Goal: Information Seeking & Learning: Check status

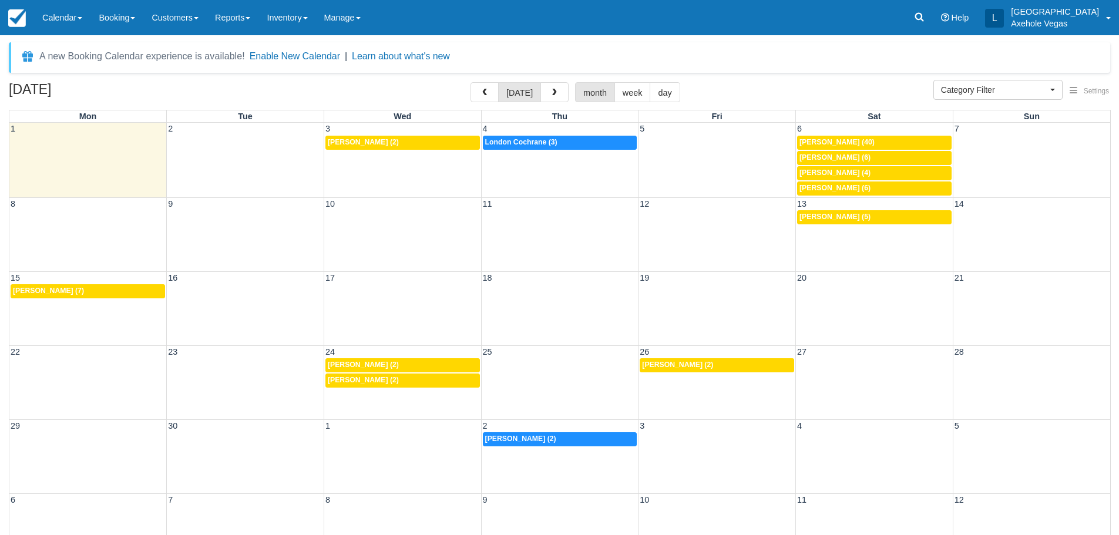
select select
click at [239, 14] on link "Reports" at bounding box center [233, 17] width 52 height 35
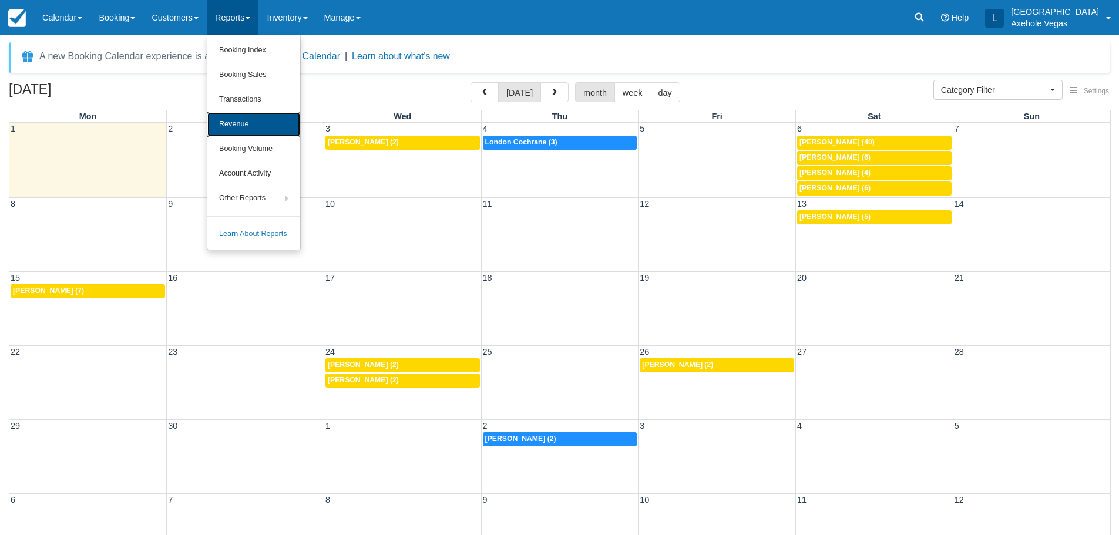
click at [268, 123] on link "Revenue" at bounding box center [253, 124] width 93 height 25
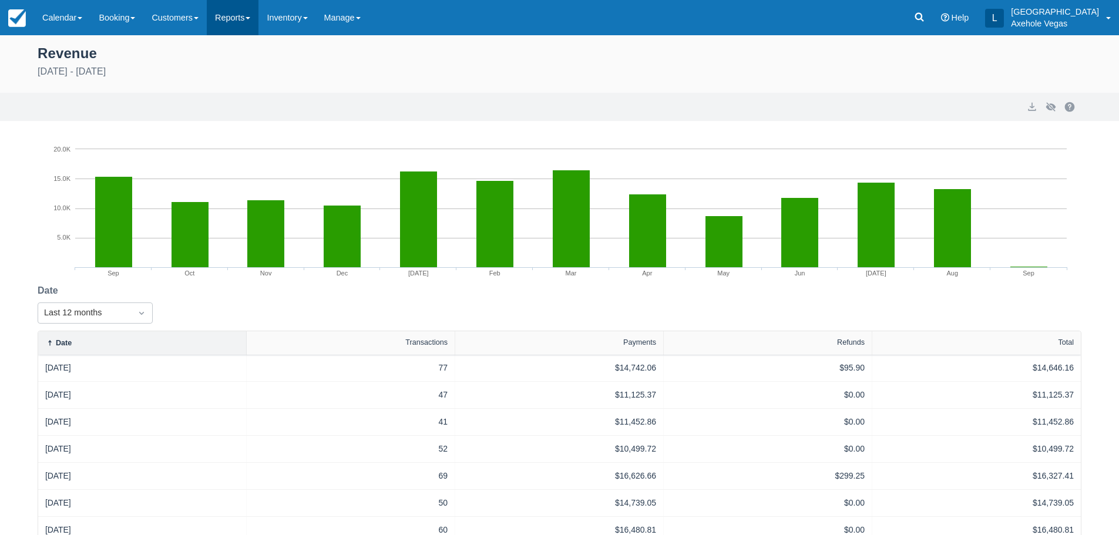
click at [247, 5] on link "Reports" at bounding box center [233, 17] width 52 height 35
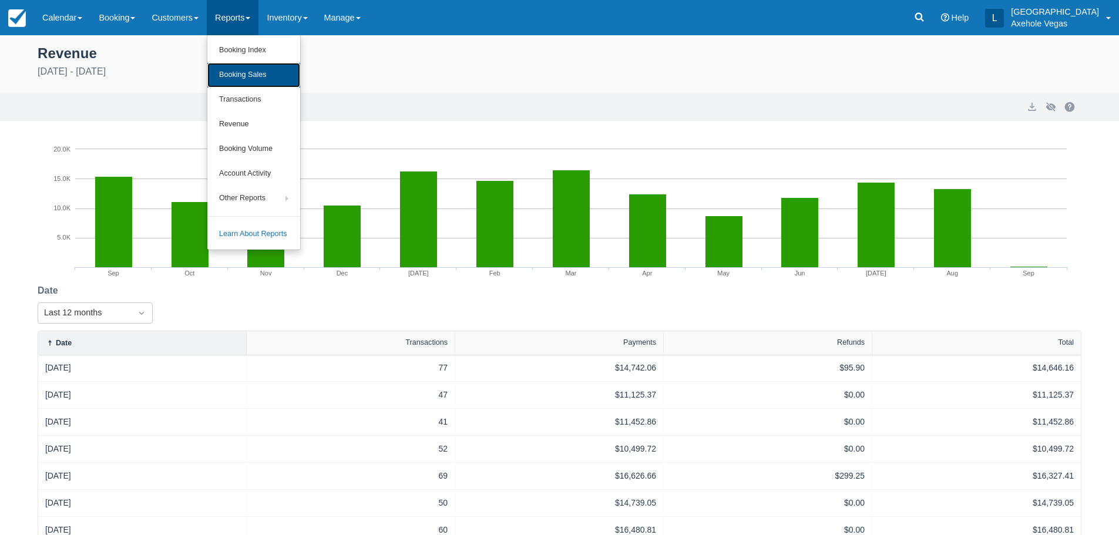
click at [266, 78] on link "Booking Sales" at bounding box center [253, 75] width 93 height 25
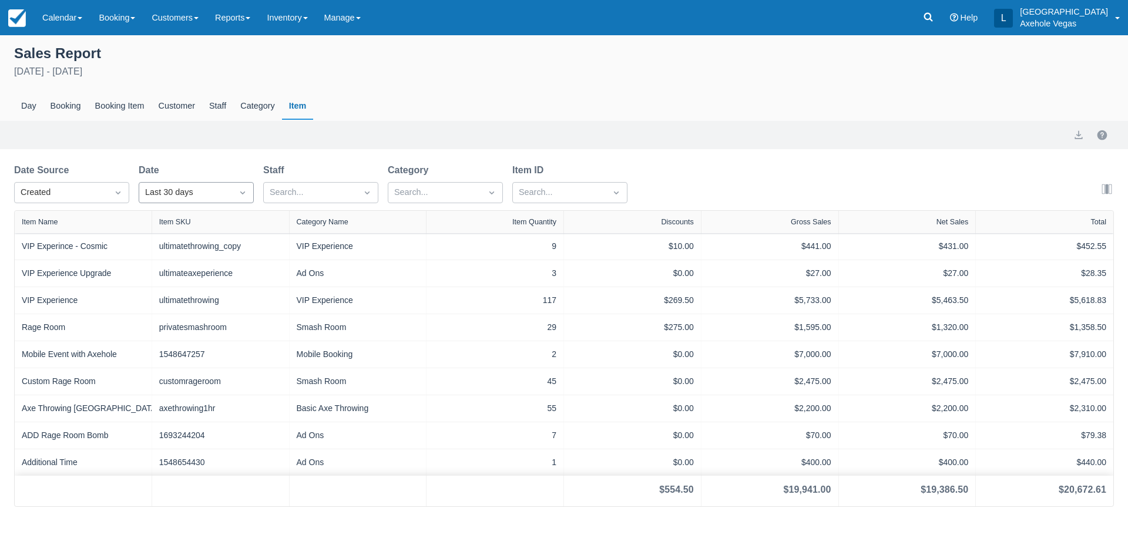
click at [192, 190] on div "Last 30 days" at bounding box center [185, 192] width 81 height 13
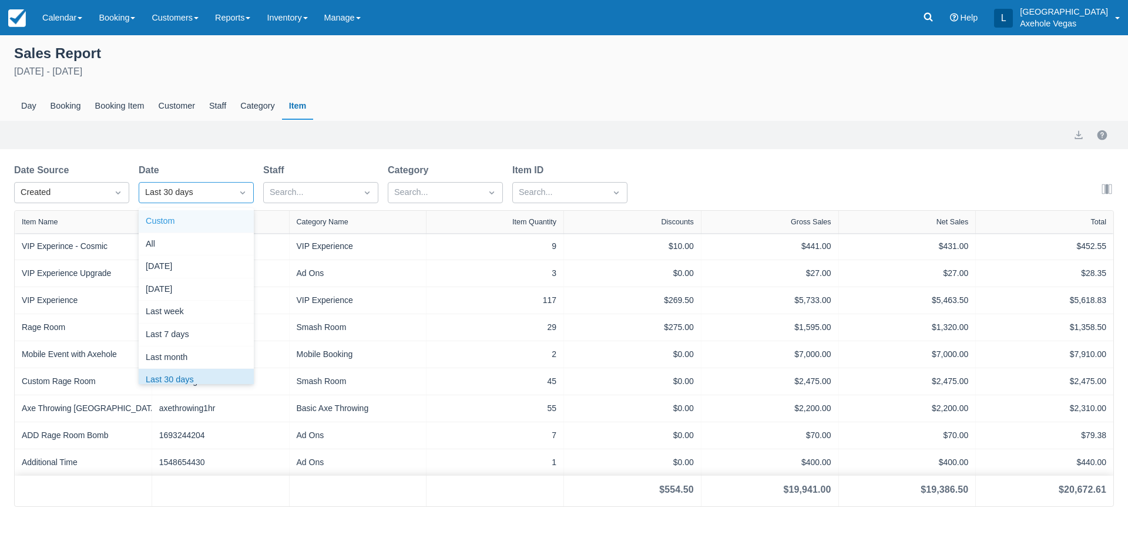
click at [181, 213] on div "Custom" at bounding box center [196, 221] width 115 height 23
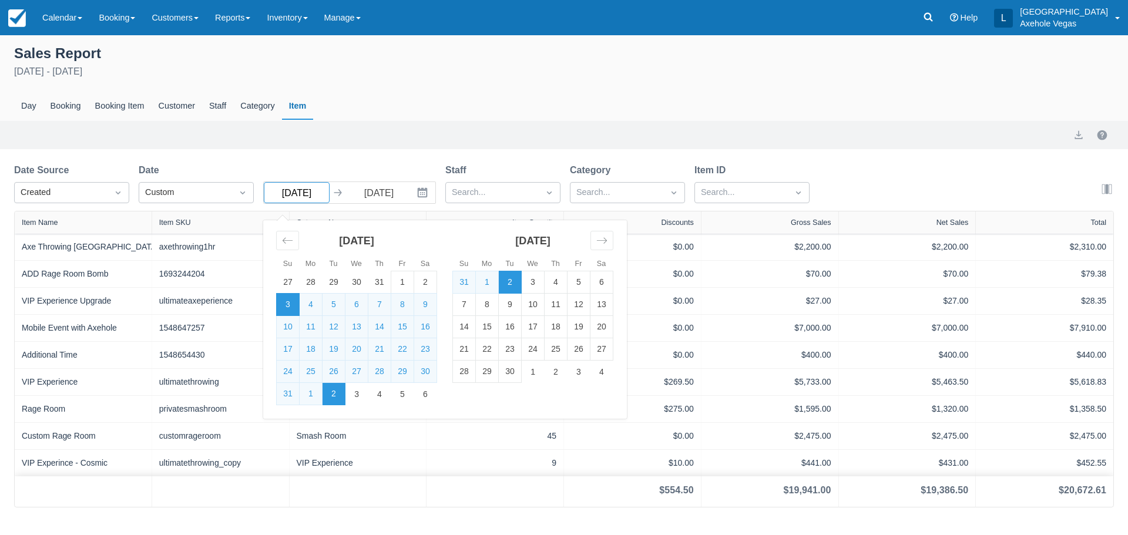
click at [298, 196] on input "03 Aug 25" at bounding box center [297, 192] width 66 height 21
click at [279, 237] on div "Move backward to switch to the previous month." at bounding box center [287, 240] width 23 height 19
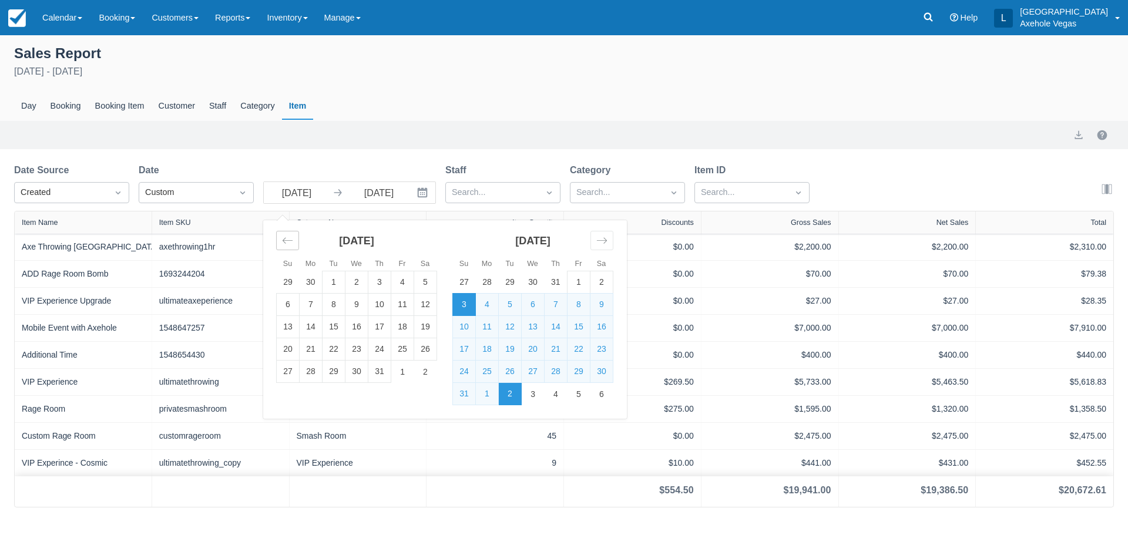
click at [279, 237] on div "Move backward to switch to the previous month." at bounding box center [287, 240] width 23 height 19
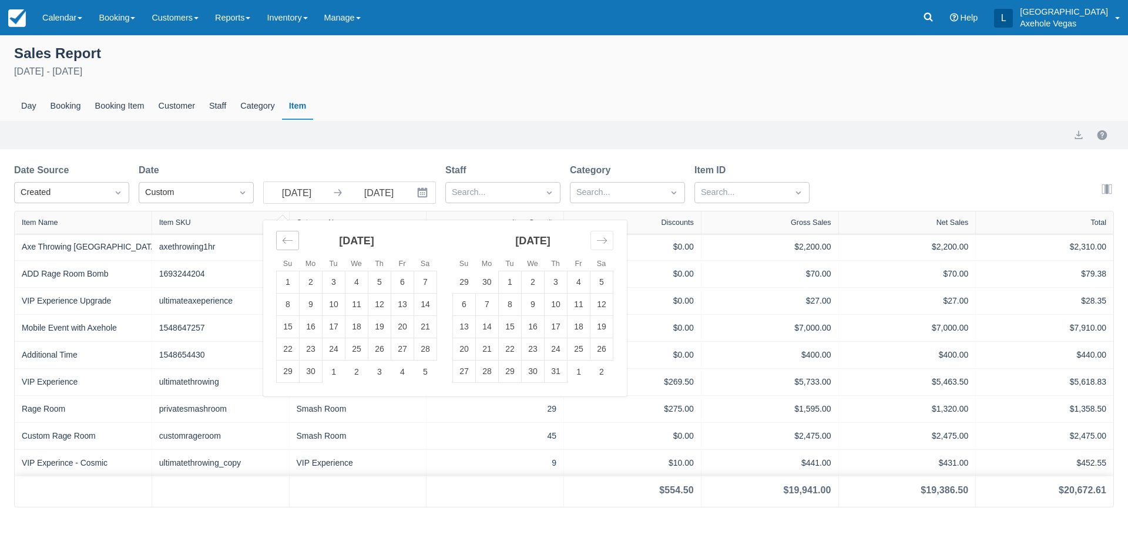
click at [279, 237] on div "Move backward to switch to the previous month." at bounding box center [287, 240] width 23 height 19
click at [418, 277] on td "1" at bounding box center [425, 282] width 23 height 22
type input "[DATE]"
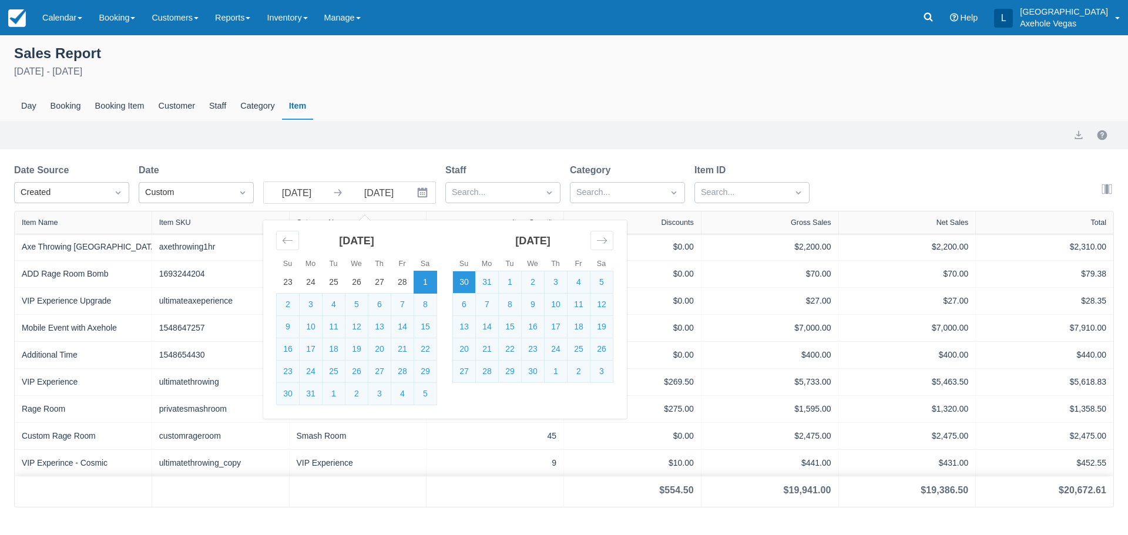
select select "20"
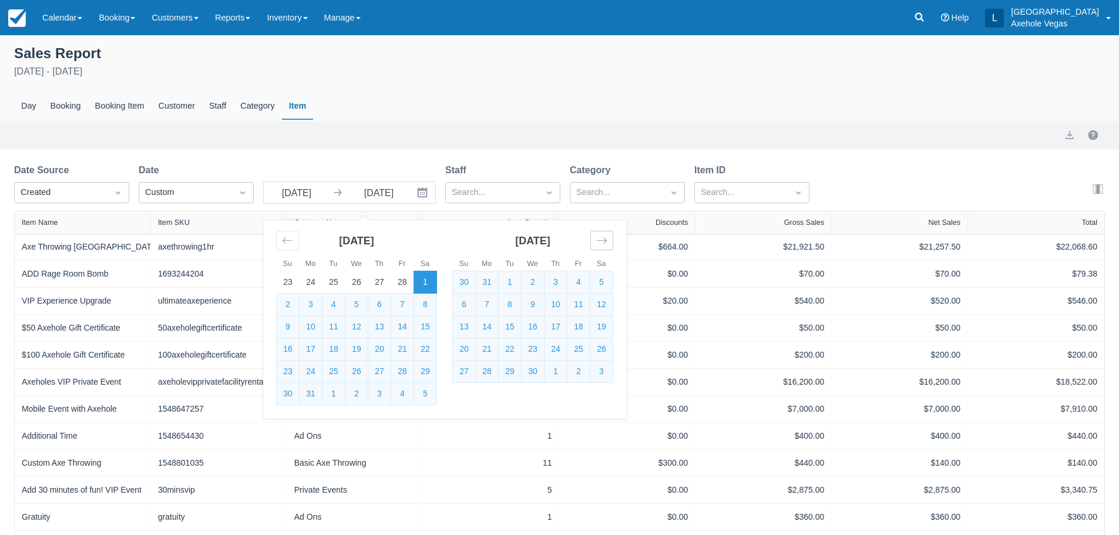
click at [610, 237] on div "Move forward to switch to the next month." at bounding box center [602, 240] width 23 height 19
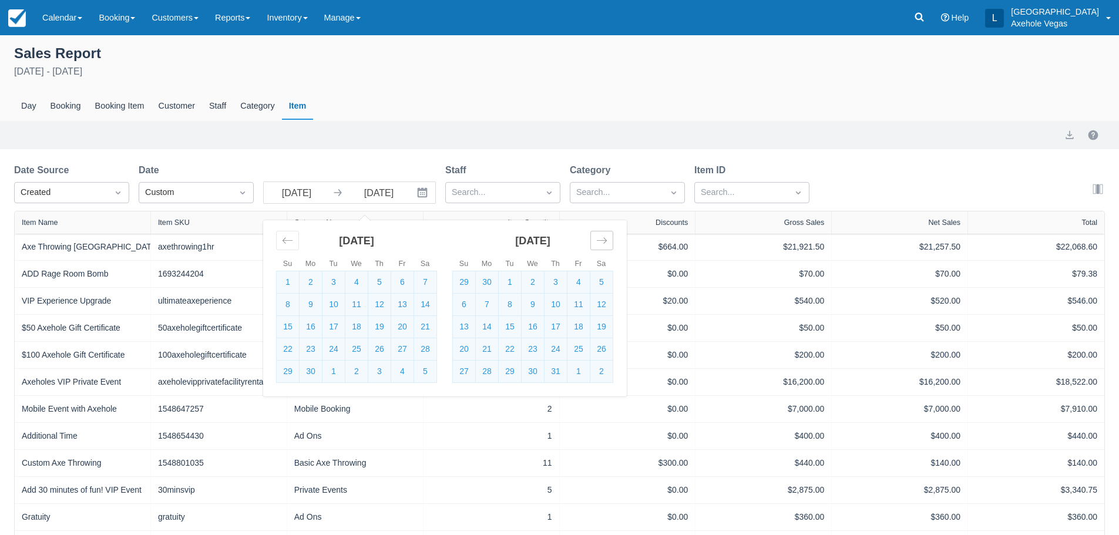
click at [610, 237] on div "Move forward to switch to the next month." at bounding box center [602, 240] width 23 height 19
click at [472, 395] on td "31" at bounding box center [464, 394] width 23 height 22
type input "[DATE]"
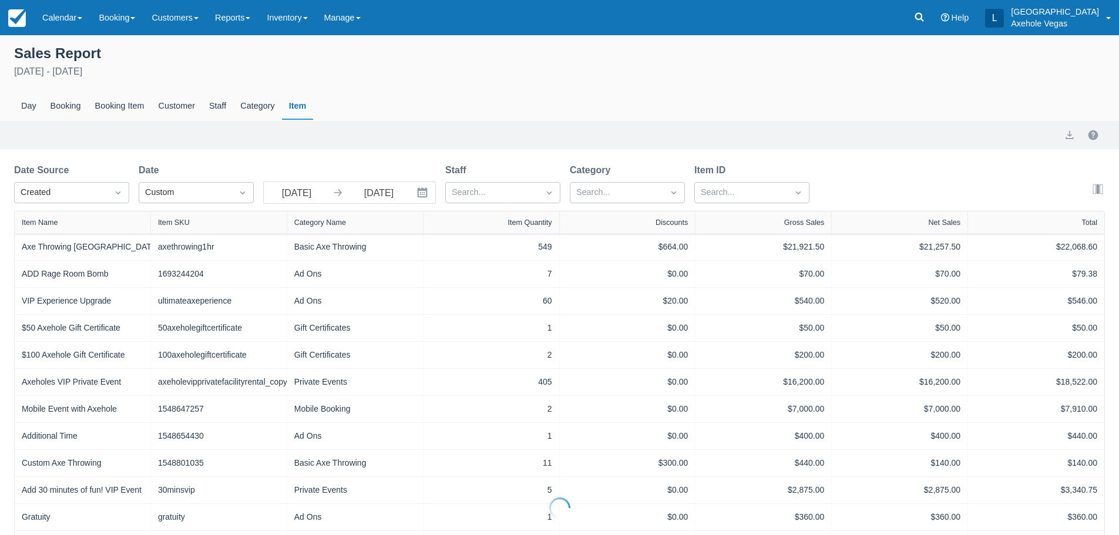
select select "20"
click at [79, 190] on div "Created" at bounding box center [61, 192] width 81 height 13
click at [71, 263] on div "End" at bounding box center [71, 267] width 115 height 23
select select "20"
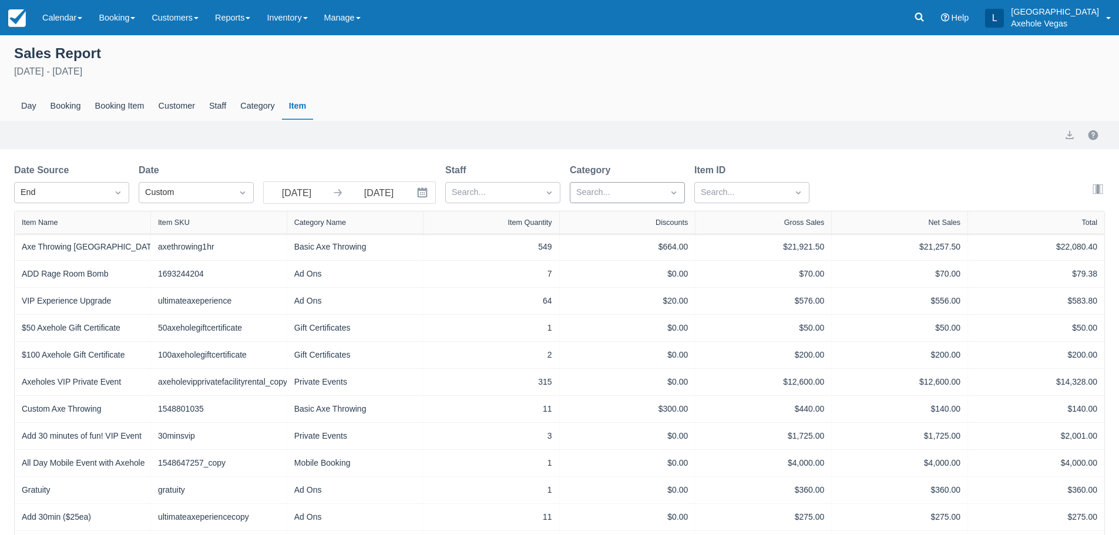
click at [642, 191] on div at bounding box center [616, 192] width 81 height 15
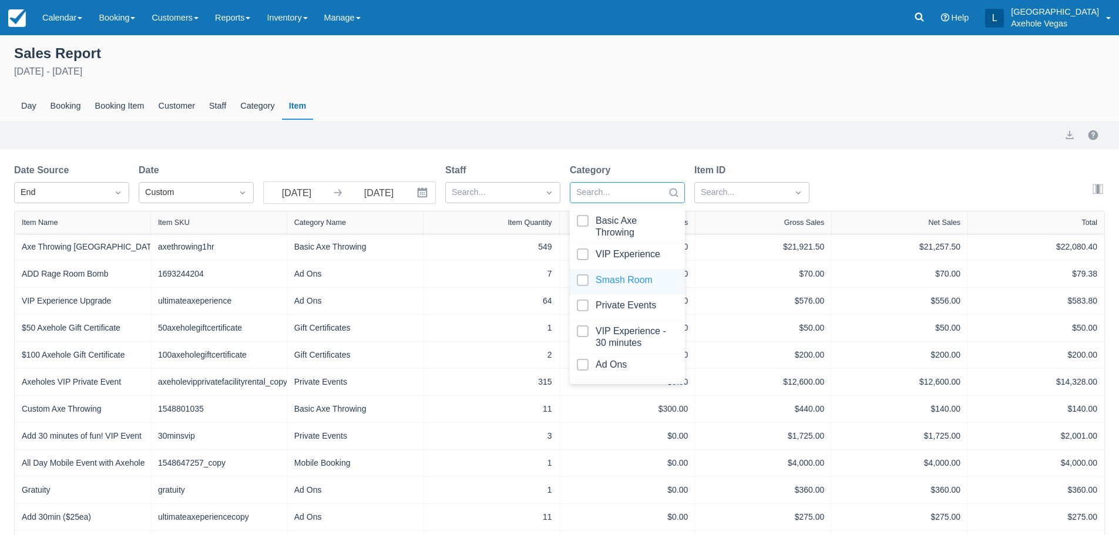
click at [614, 284] on div at bounding box center [627, 282] width 101 height 16
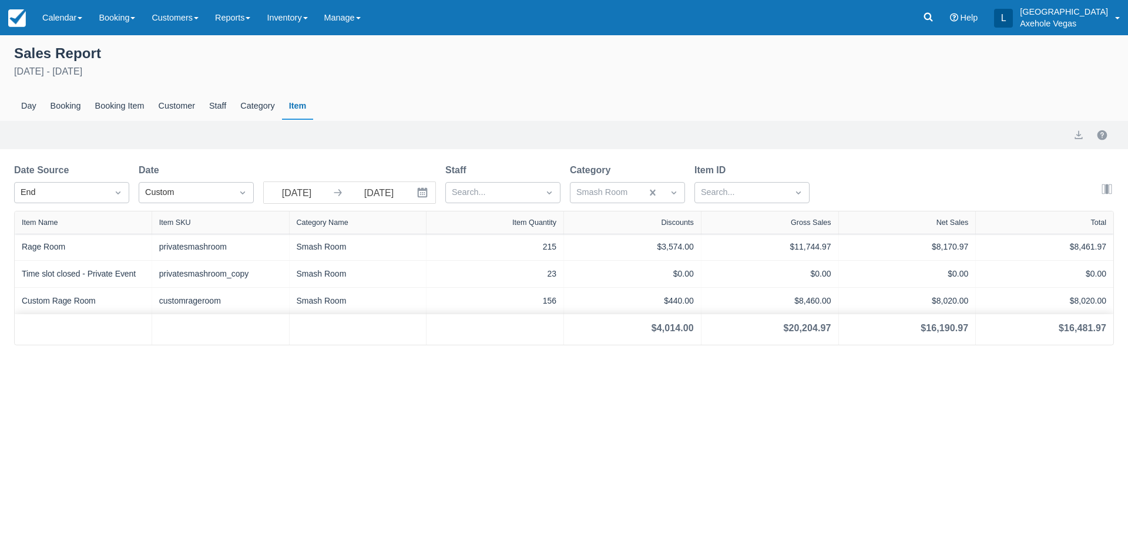
click at [914, 98] on div "Day Booking Booking Item Customer Staff Category Item" at bounding box center [564, 106] width 1100 height 27
drag, startPoint x: 786, startPoint y: 329, endPoint x: 846, endPoint y: 329, distance: 59.9
click at [846, 329] on div "$4,014.00 $20,204.97 $16,190.97 $16,481.97" at bounding box center [564, 329] width 1099 height 31
copy div "$20,204.97"
click at [289, 194] on input "[DATE]" at bounding box center [297, 192] width 66 height 21
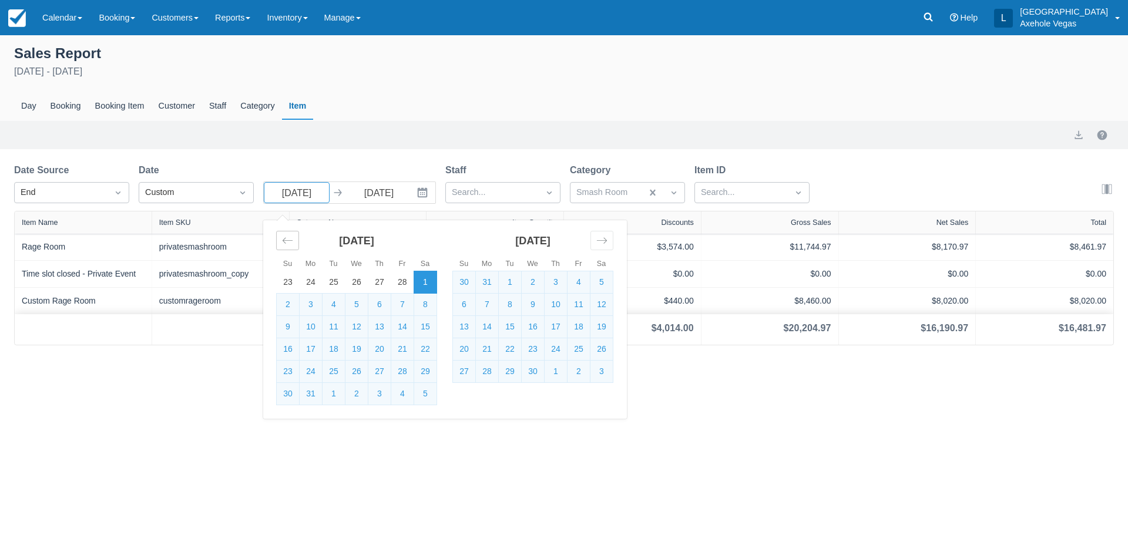
click at [285, 243] on icon "Move backward to switch to the previous month." at bounding box center [287, 240] width 11 height 11
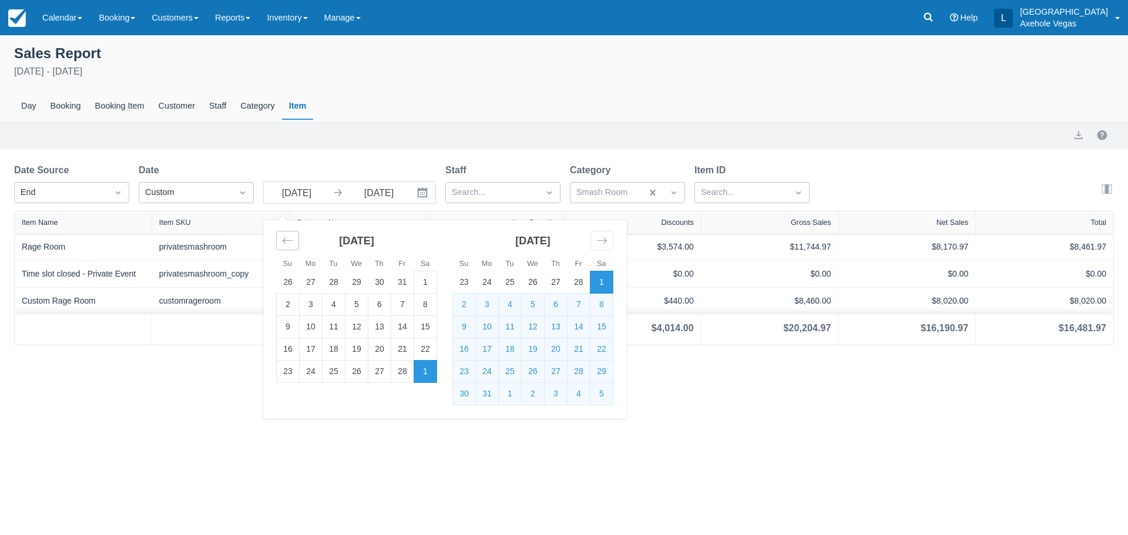
click at [285, 243] on icon "Move backward to switch to the previous month." at bounding box center [287, 240] width 11 height 11
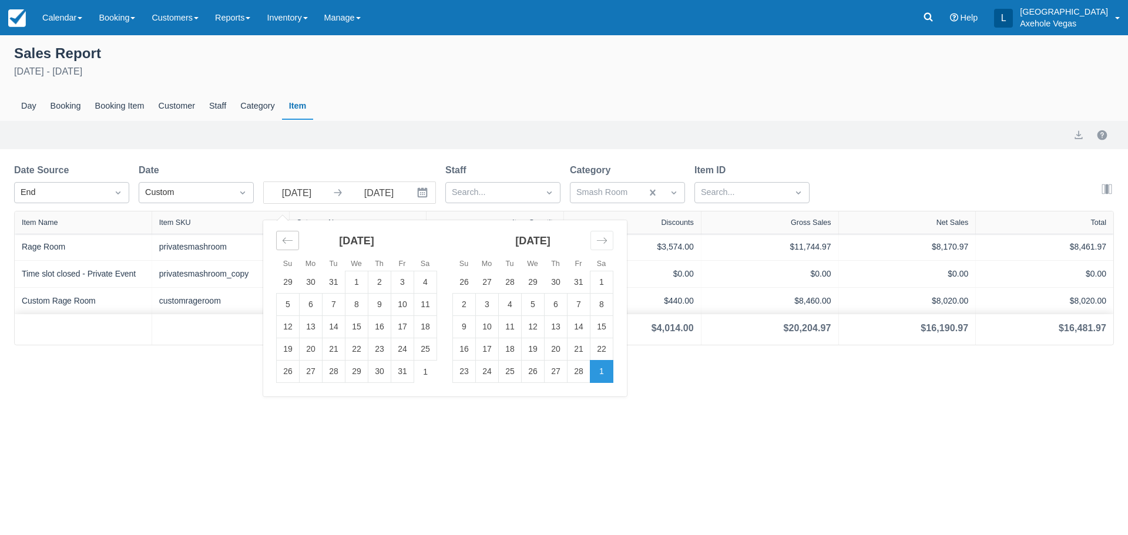
click at [285, 243] on icon "Move backward to switch to the previous month." at bounding box center [287, 240] width 11 height 11
click at [330, 284] on td "1" at bounding box center [334, 282] width 23 height 22
type input "[DATE]"
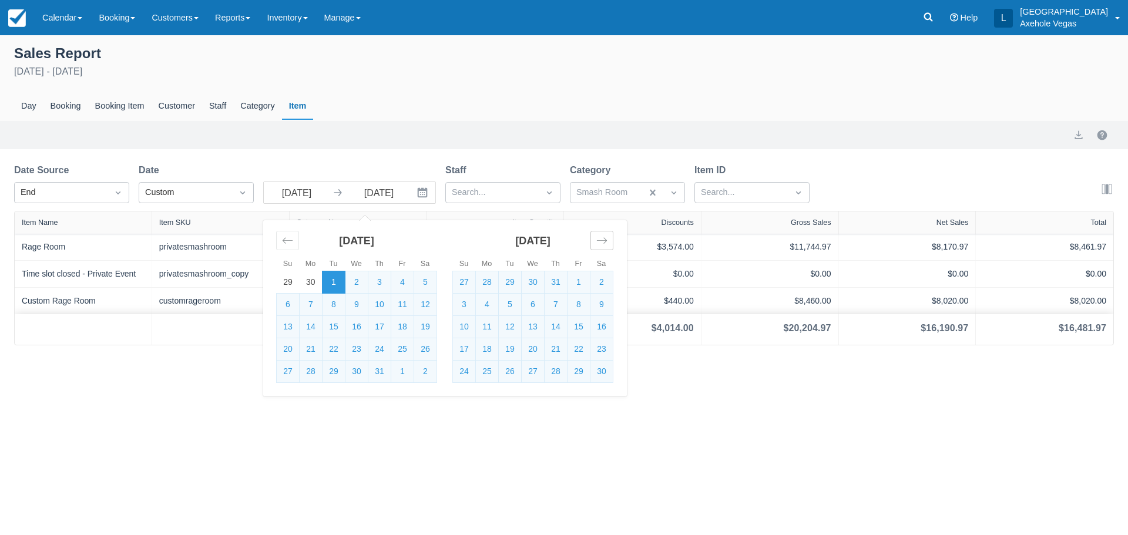
click at [605, 239] on icon "Move forward to switch to the next month." at bounding box center [602, 241] width 10 height 6
click at [399, 375] on td "28" at bounding box center [402, 372] width 23 height 22
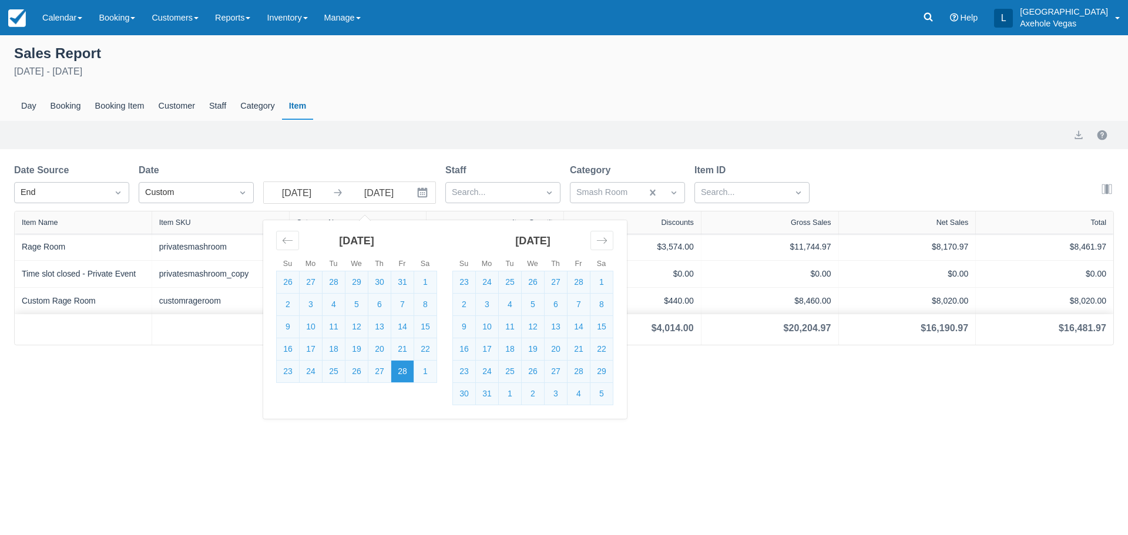
type input "[DATE]"
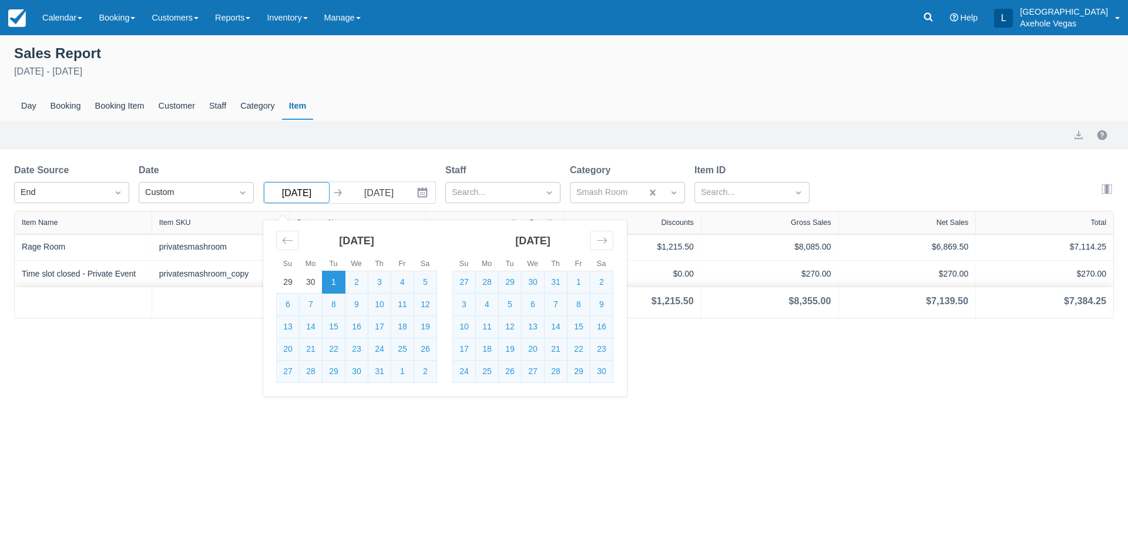
click at [312, 191] on input "[DATE]" at bounding box center [297, 192] width 66 height 21
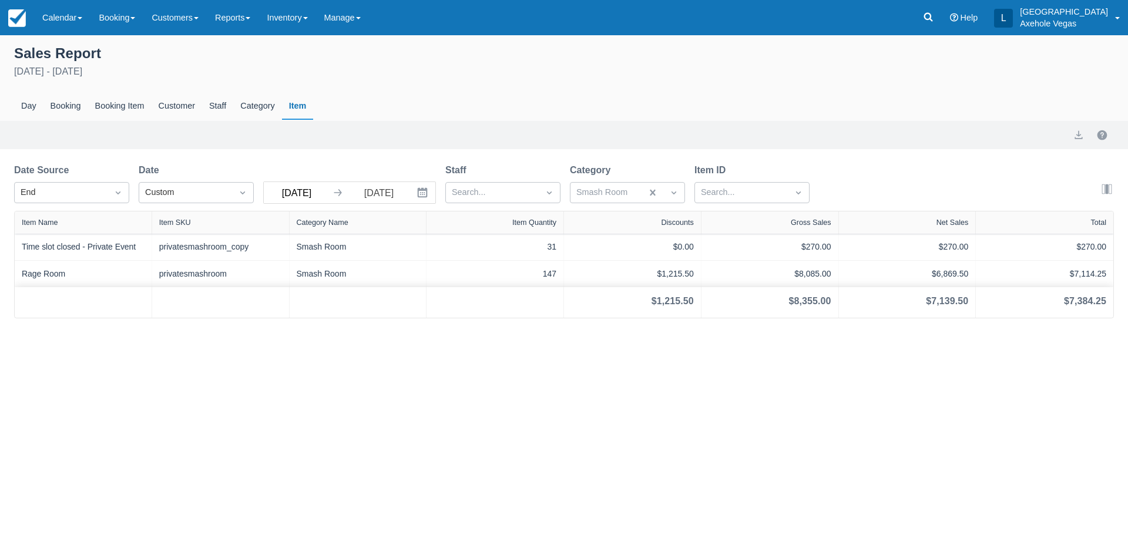
click at [320, 196] on input "[DATE]" at bounding box center [297, 192] width 66 height 21
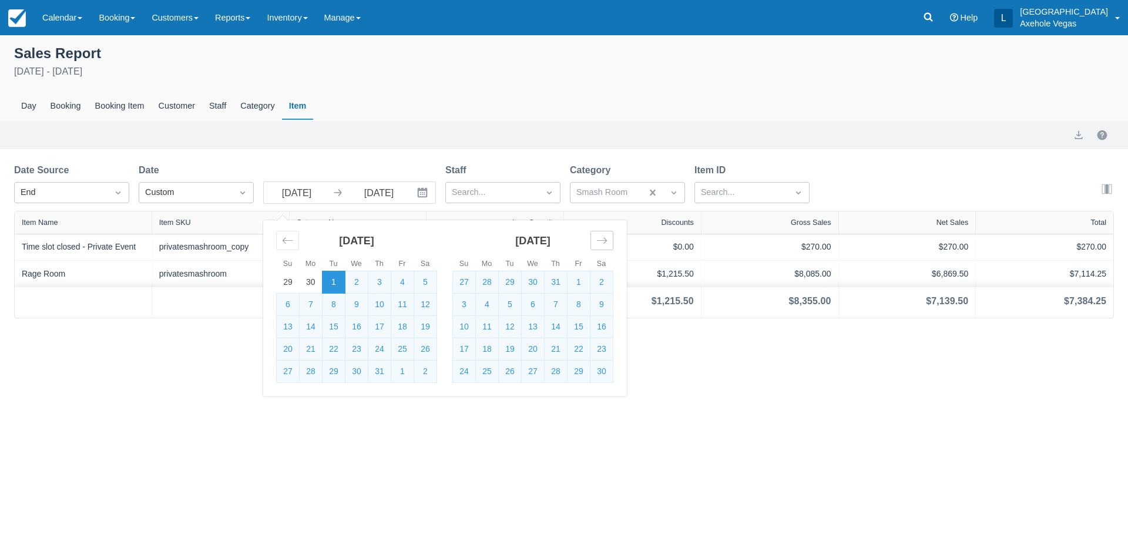
click at [596, 241] on div "Move forward to switch to the next month." at bounding box center [602, 240] width 23 height 19
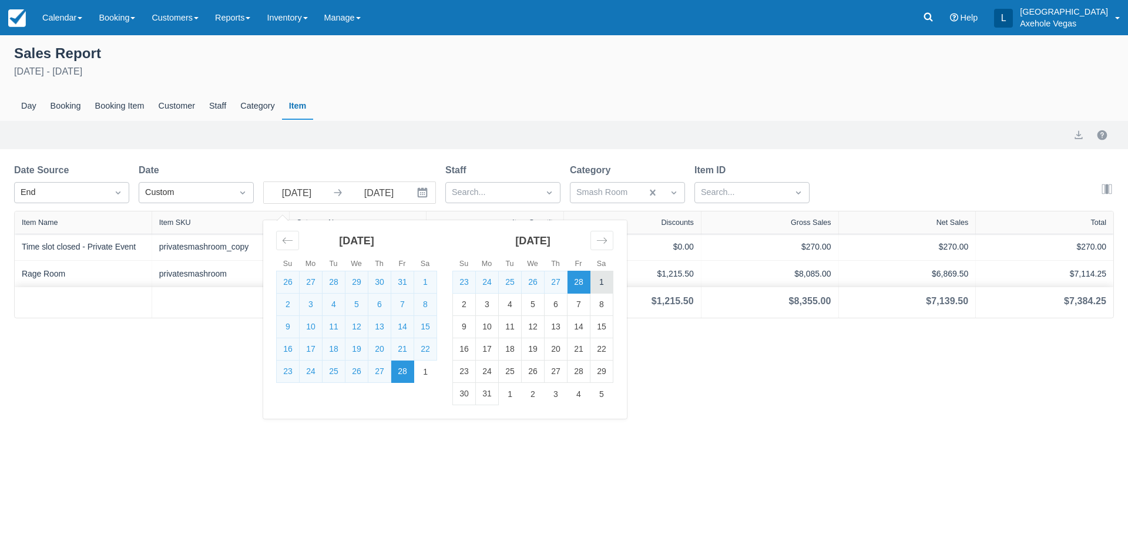
click at [601, 280] on td "1" at bounding box center [602, 282] width 23 height 22
type input "[DATE]"
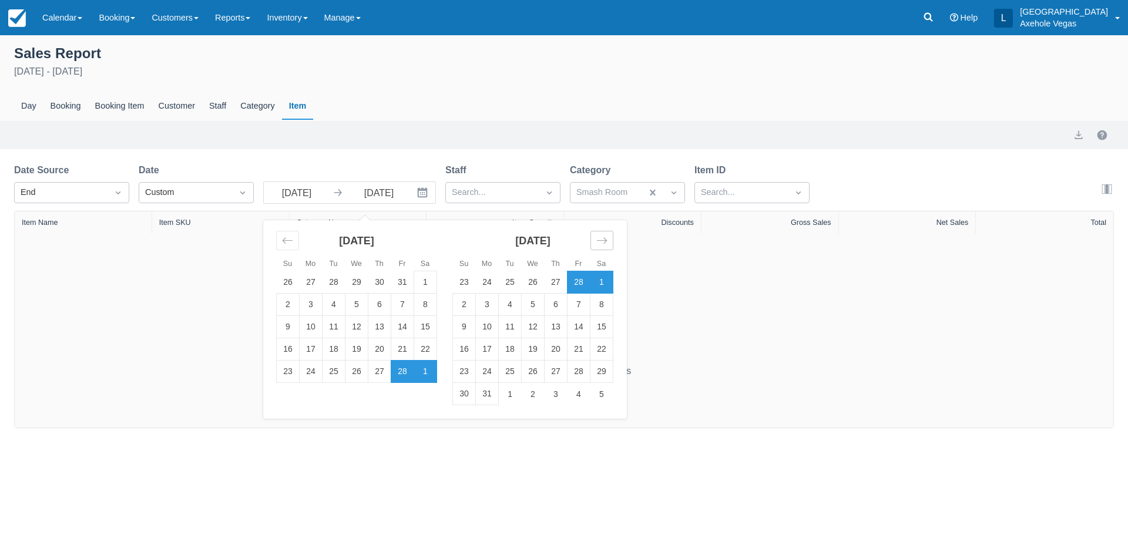
click at [602, 241] on icon "Move forward to switch to the next month." at bounding box center [601, 240] width 11 height 11
click at [419, 282] on td "1" at bounding box center [425, 282] width 23 height 22
type input "[DATE]"
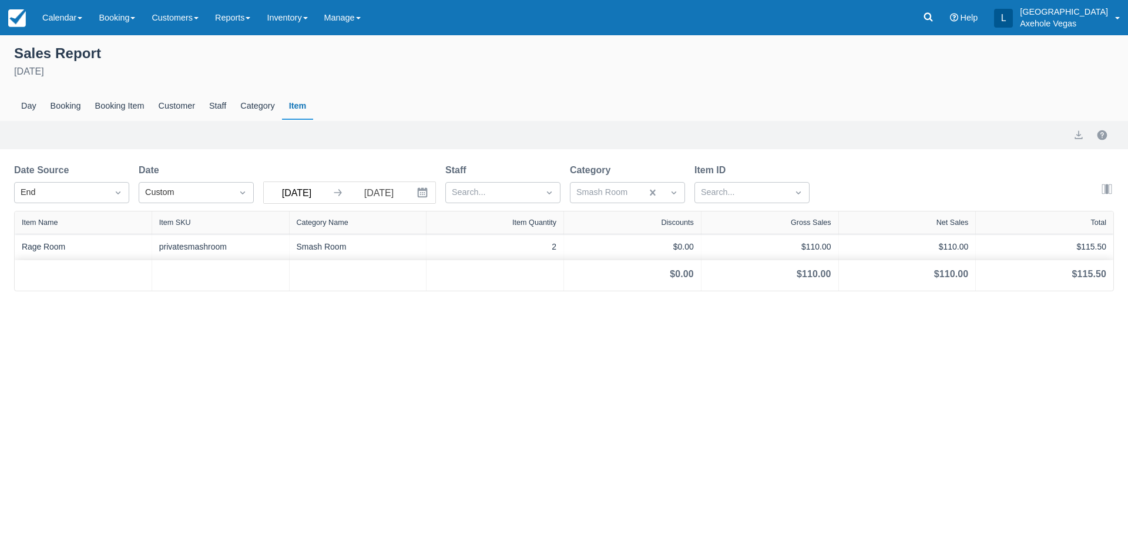
click at [299, 194] on input "[DATE]" at bounding box center [297, 192] width 66 height 21
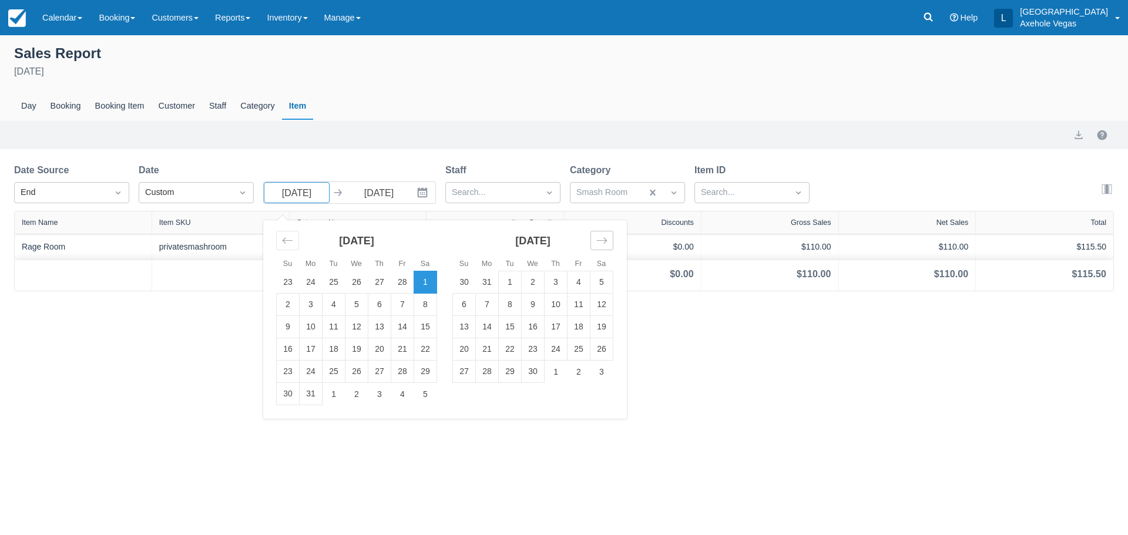
click at [599, 234] on div "Move forward to switch to the next month." at bounding box center [602, 240] width 23 height 19
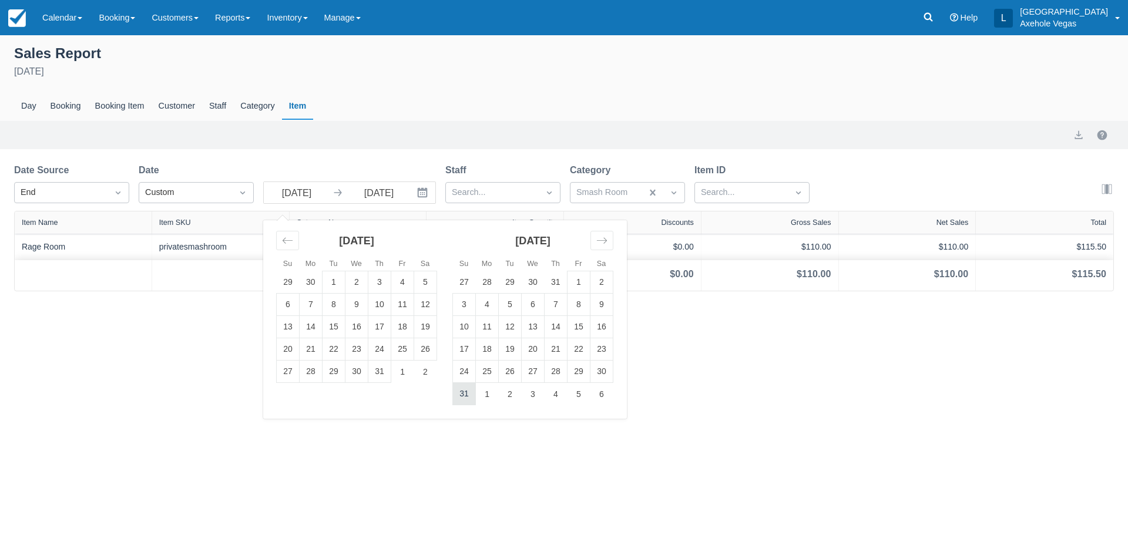
click at [467, 396] on td "31" at bounding box center [464, 394] width 23 height 22
click at [289, 236] on icon "Move backward to switch to the previous month." at bounding box center [287, 240] width 11 height 11
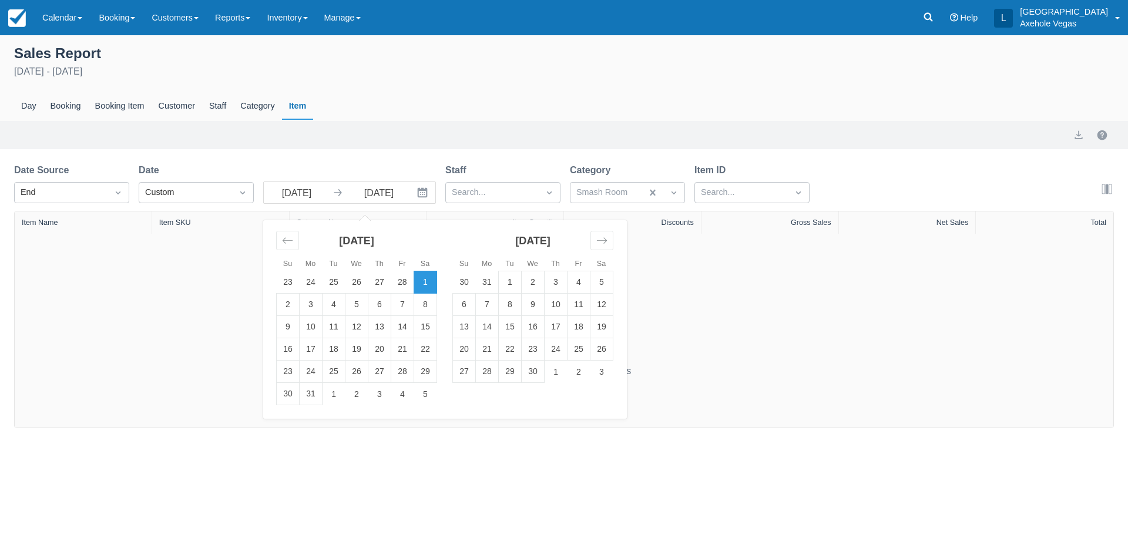
click at [417, 292] on td "1" at bounding box center [425, 282] width 23 height 22
type input "[DATE]"
click at [381, 189] on input "[DATE]" at bounding box center [379, 192] width 66 height 21
click at [604, 237] on icon "Move forward to switch to the next month." at bounding box center [601, 240] width 11 height 11
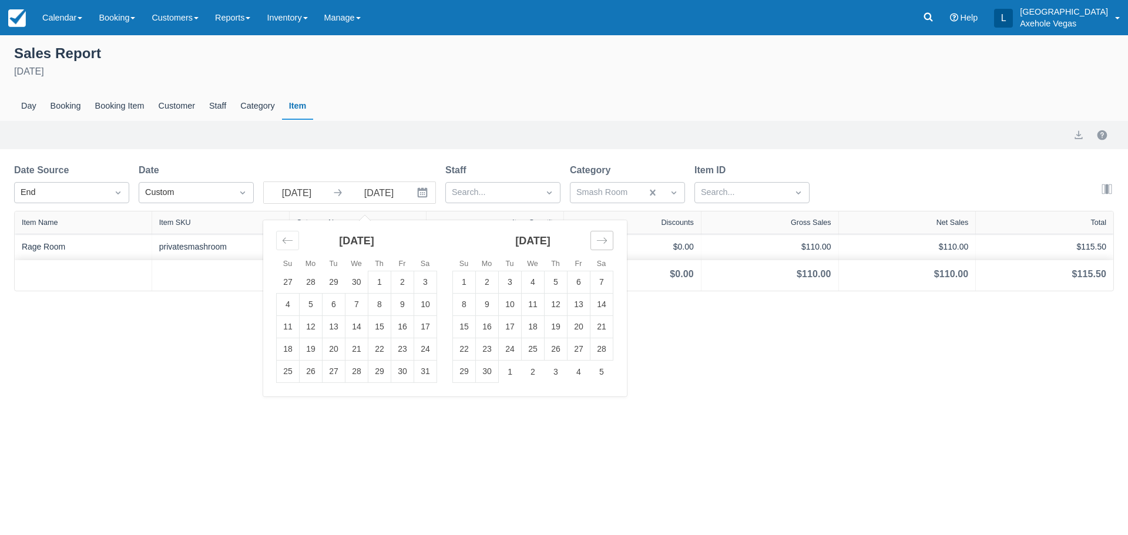
click at [604, 237] on icon "Move forward to switch to the next month." at bounding box center [601, 240] width 11 height 11
click at [277, 400] on td "31" at bounding box center [288, 394] width 23 height 22
type input "[DATE]"
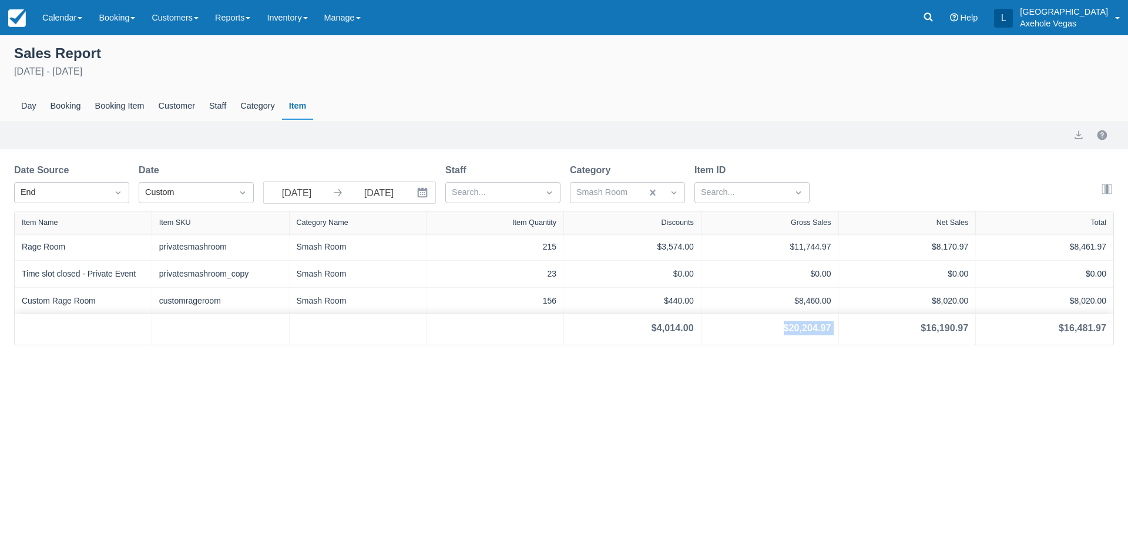
drag, startPoint x: 784, startPoint y: 324, endPoint x: 841, endPoint y: 330, distance: 56.7
click at [841, 330] on div "$4,014.00 $20,204.97 $16,190.97 $16,481.97" at bounding box center [564, 329] width 1099 height 31
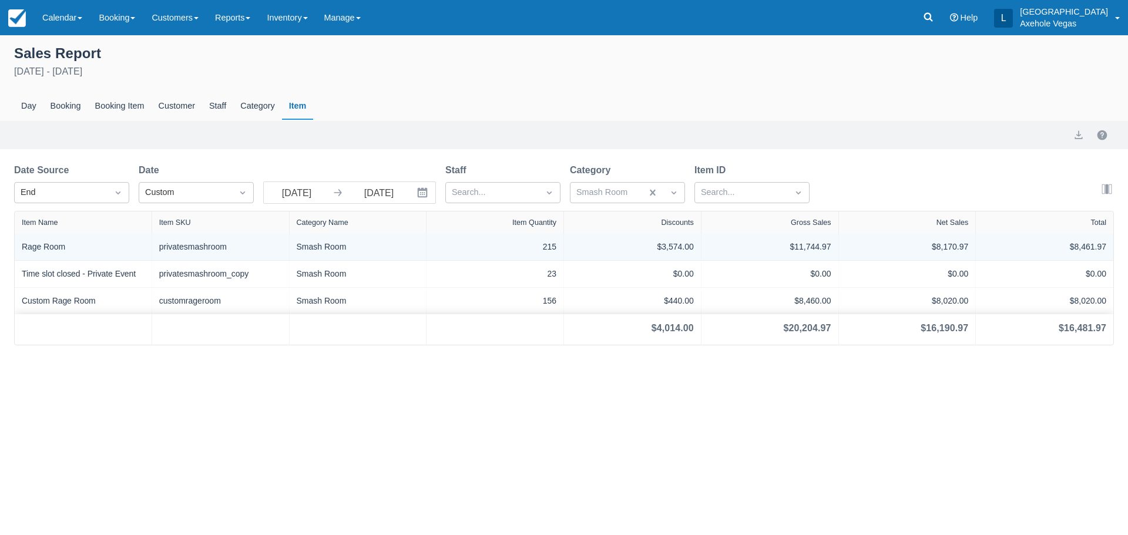
click at [672, 247] on div "$3,574.00" at bounding box center [632, 247] width 123 height 12
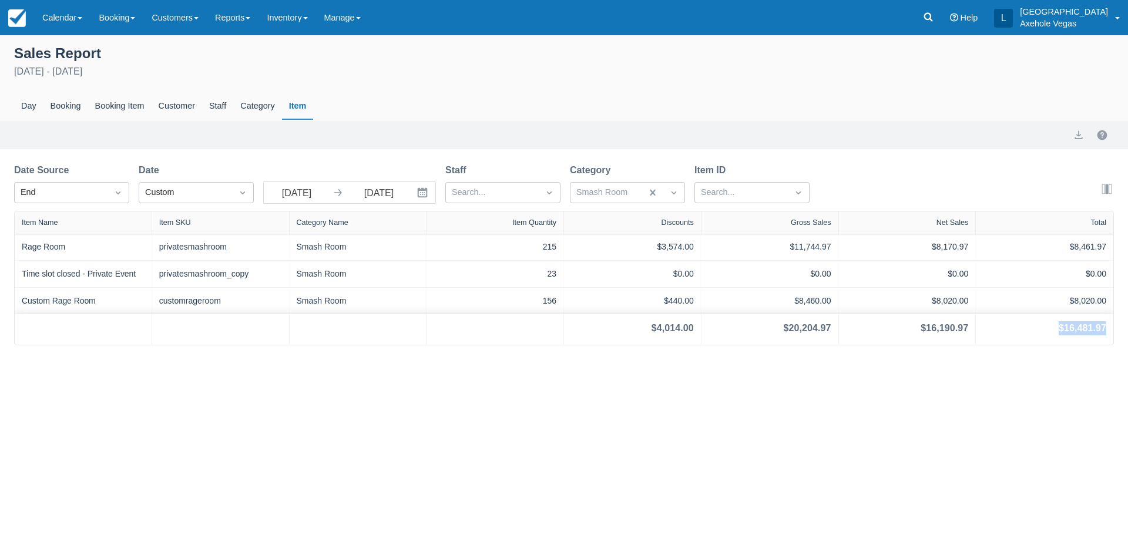
drag, startPoint x: 1055, startPoint y: 326, endPoint x: 1113, endPoint y: 327, distance: 58.2
click at [1113, 327] on div "$16,481.97" at bounding box center [1044, 329] width 137 height 31
